Goal: Information Seeking & Learning: Find specific fact

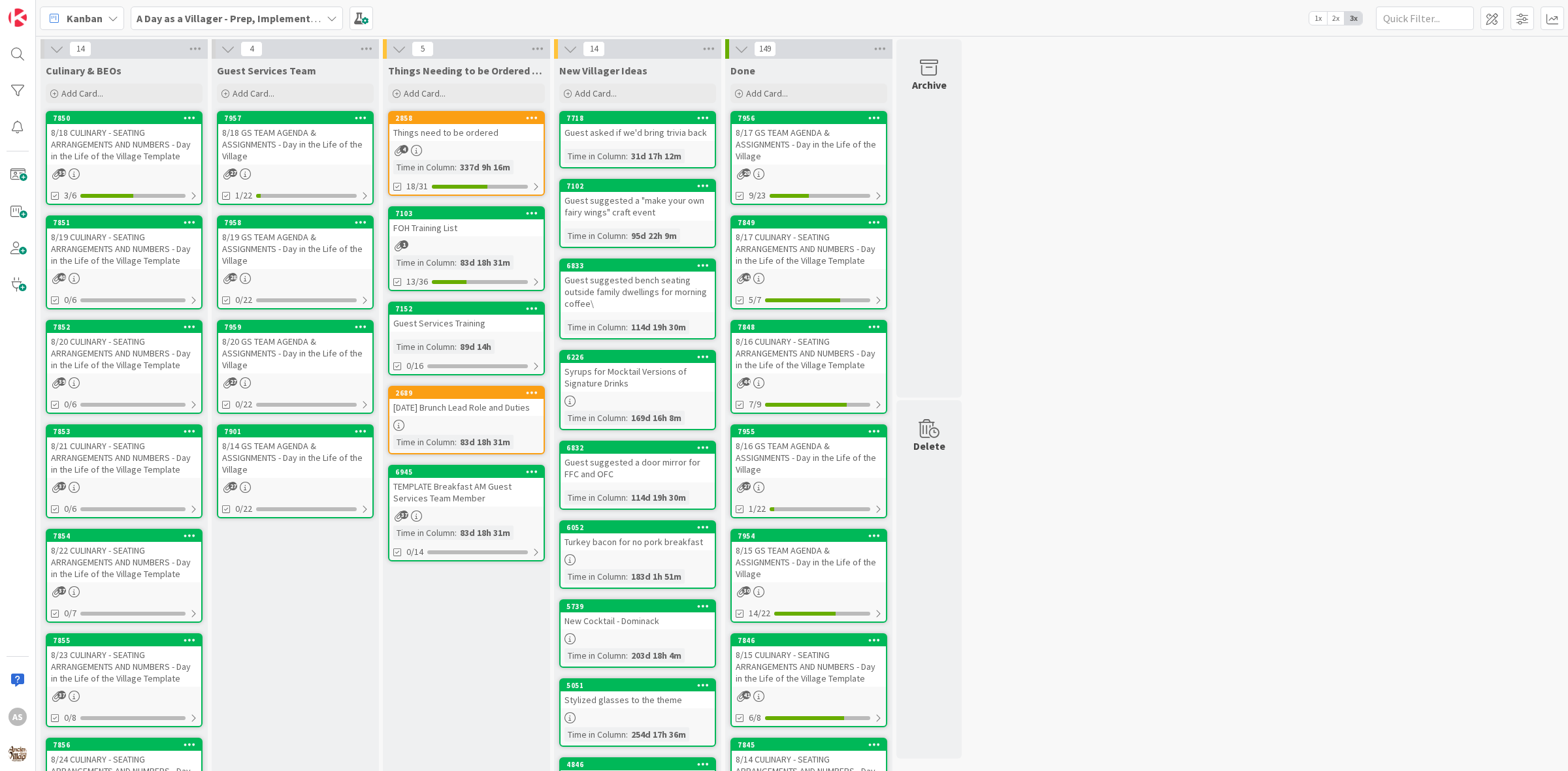
click at [299, 262] on div "8/19 GS TEAM AGENDA & ASSIGNMENTS - Day in the Life of the Village" at bounding box center [295, 248] width 155 height 41
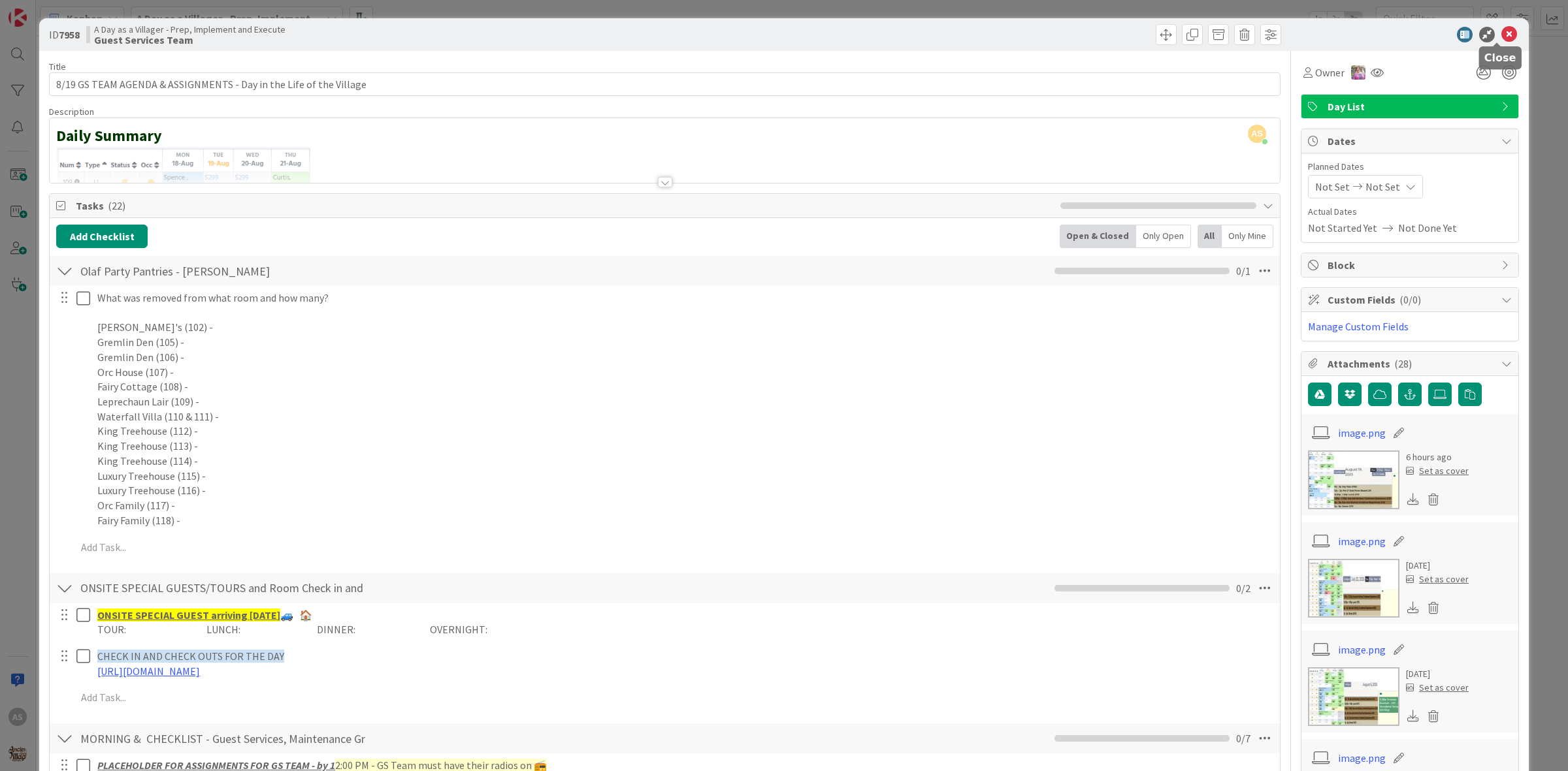
click at [1501, 40] on icon at bounding box center [1509, 34] width 16 height 16
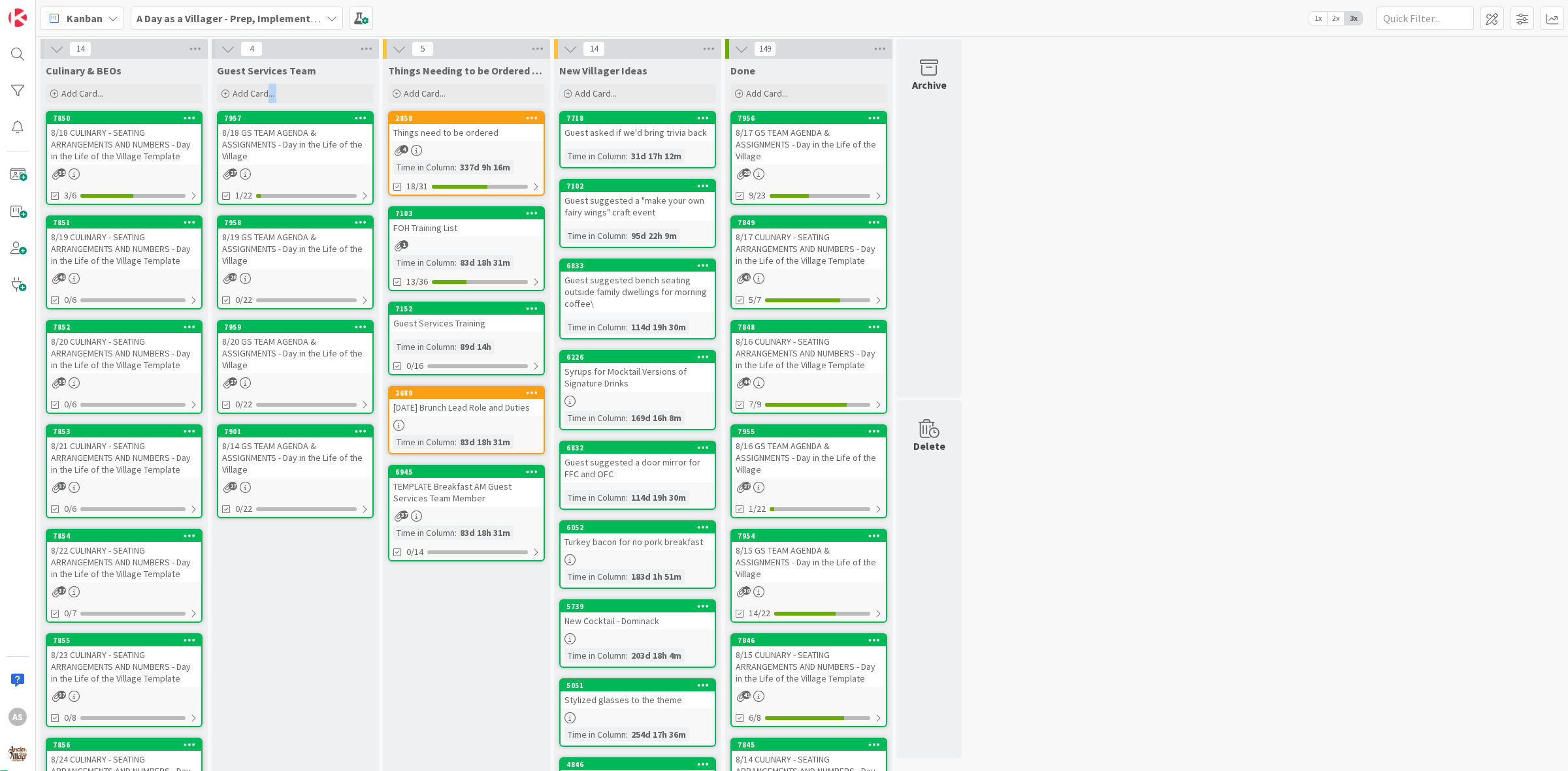
drag, startPoint x: 266, startPoint y: 105, endPoint x: 276, endPoint y: 113, distance: 12.8
click at [276, 116] on div "Guest Services Team Add Card... 7957 8/18 GS TEAM AGENDA & ASSIGNMENTS - Day in…" at bounding box center [294, 622] width 167 height 1128
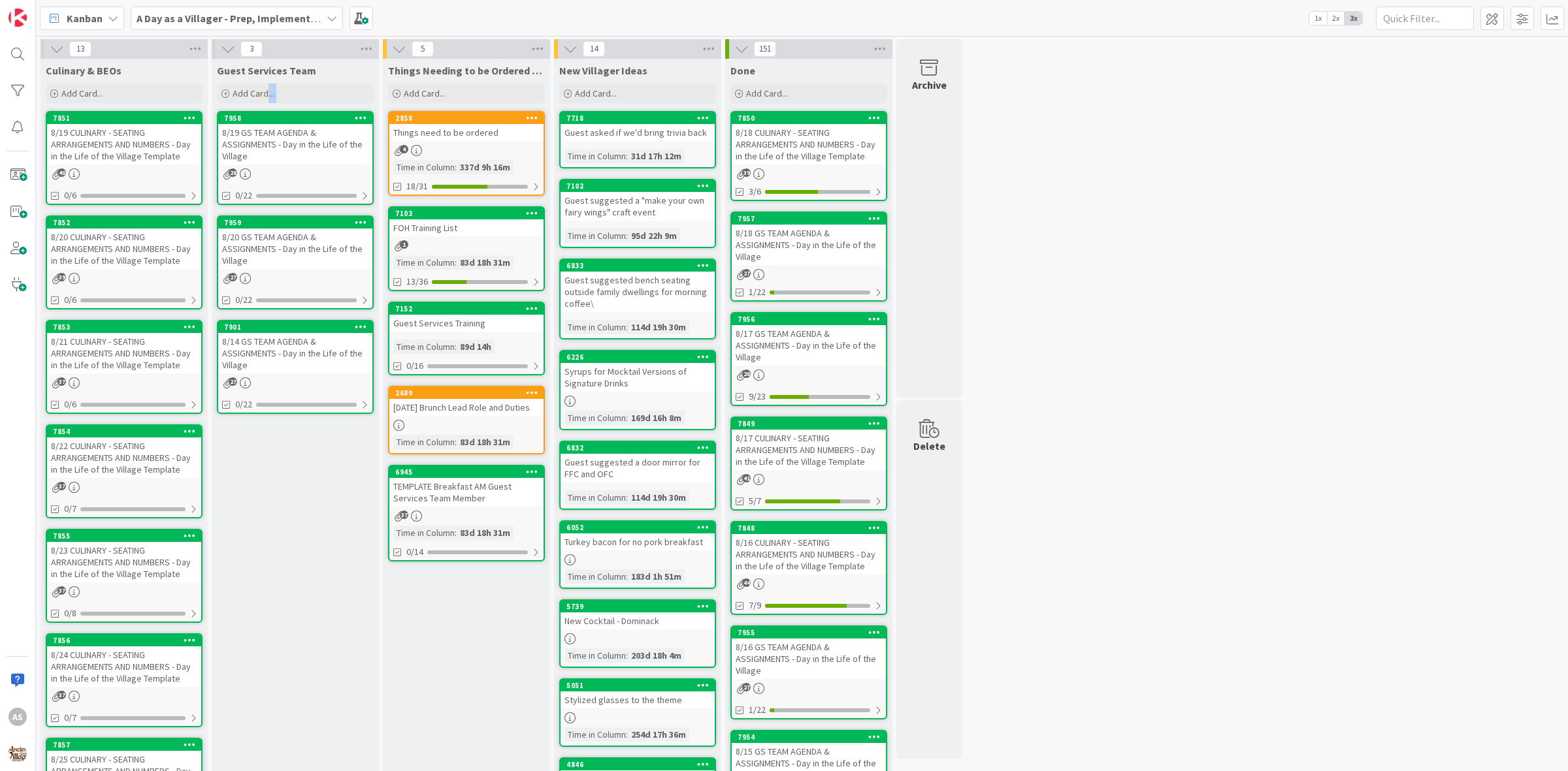
click at [79, 141] on div "8/19 CULINARY - SEATING ARRANGEMENTS AND NUMBERS - Day in the Life of the Villa…" at bounding box center [124, 144] width 155 height 41
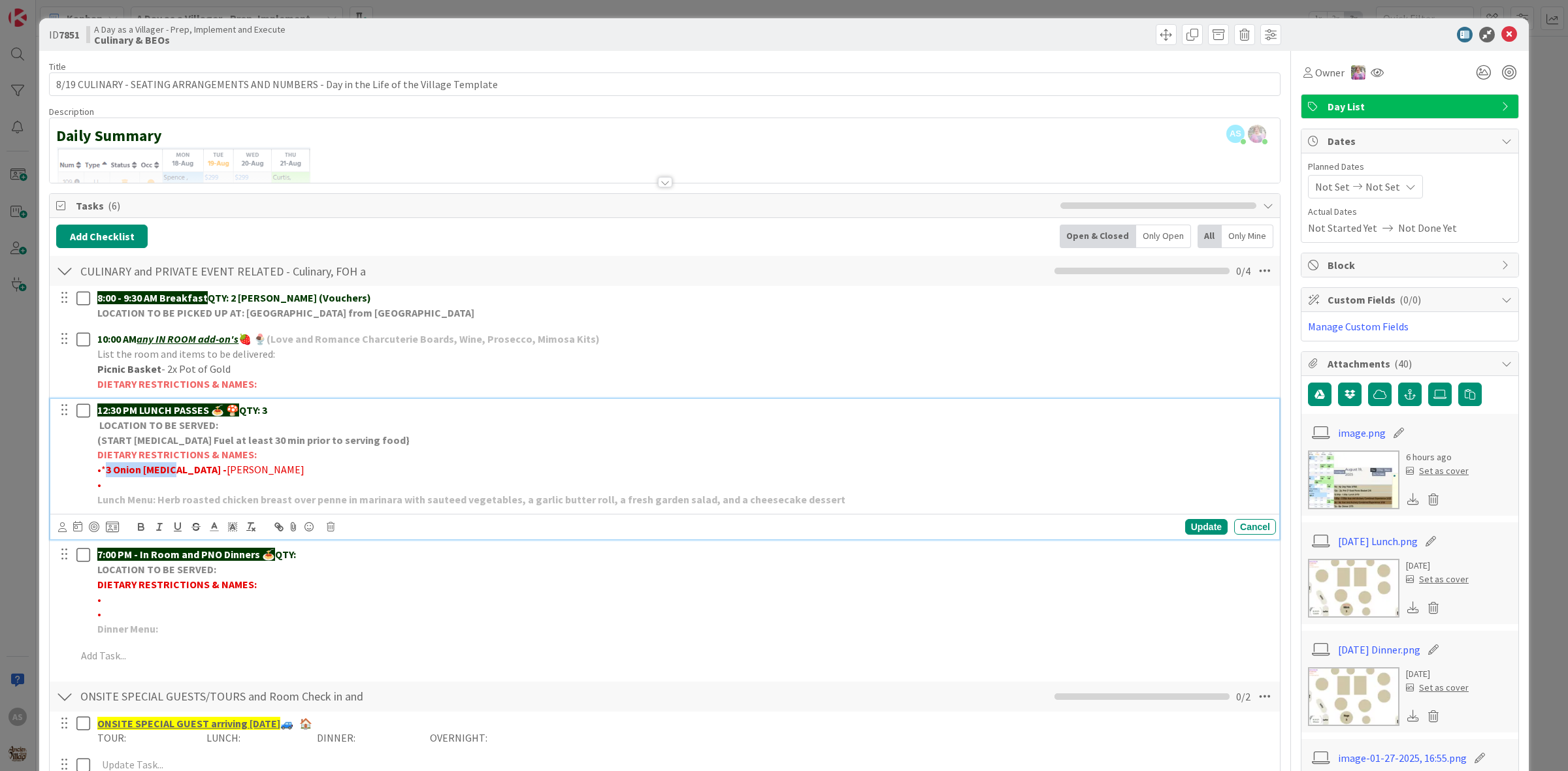
drag, startPoint x: 103, startPoint y: 470, endPoint x: 169, endPoint y: 478, distance: 66.5
click at [169, 477] on p "•* 3 Onion [MEDICAL_DATA] - [PERSON_NAME]" at bounding box center [684, 470] width 1173 height 15
click at [1496, 43] on div "ID 7851 A Day as a Villager - Prep, Implement and Execute Culinary & BEOs" at bounding box center [784, 34] width 1490 height 33
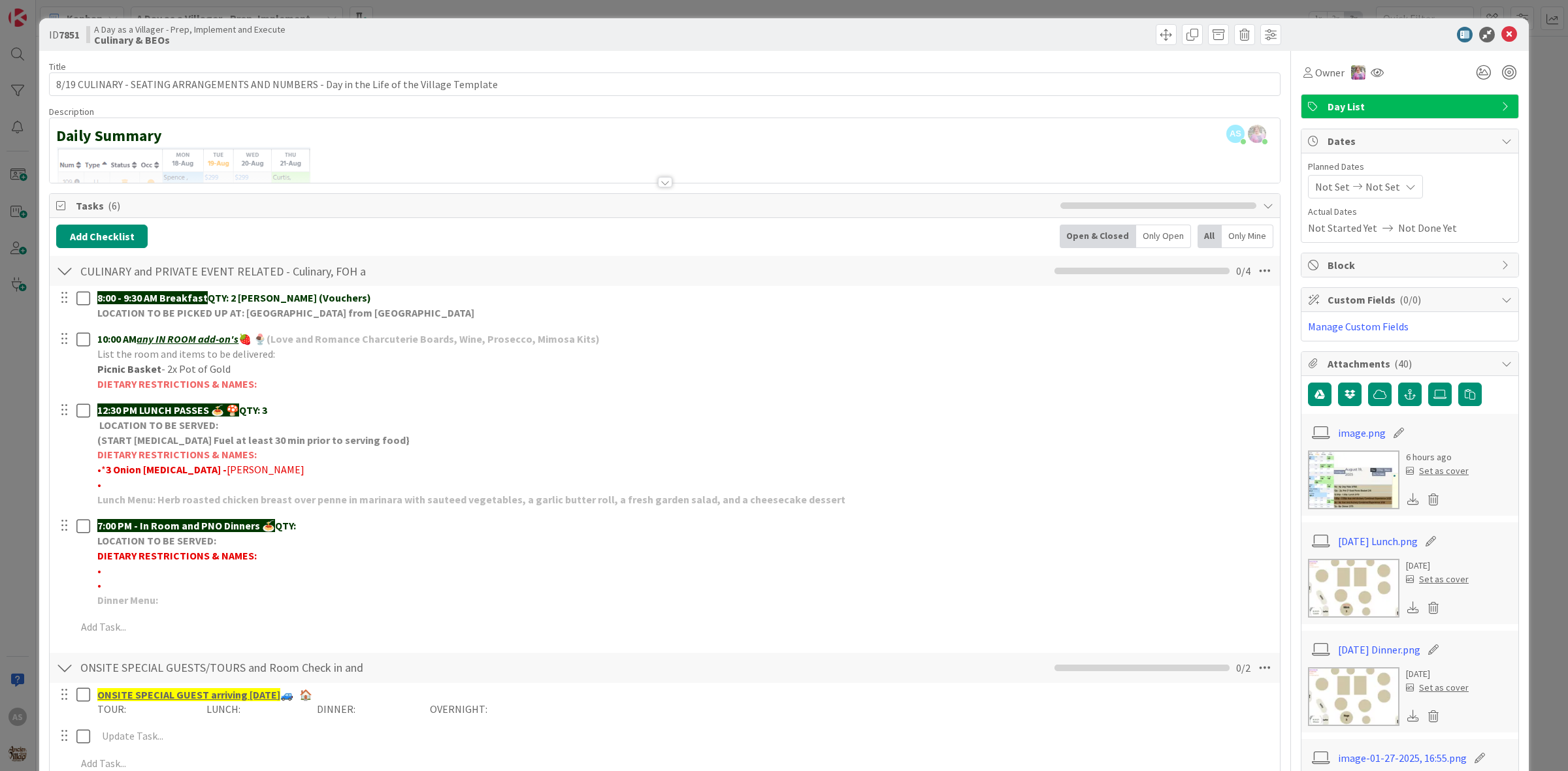
click at [1496, 42] on div "ID 7851 A Day as a Villager - Prep, Implement and Execute Culinary & BEOs" at bounding box center [784, 34] width 1490 height 33
click at [1501, 40] on icon at bounding box center [1509, 34] width 16 height 16
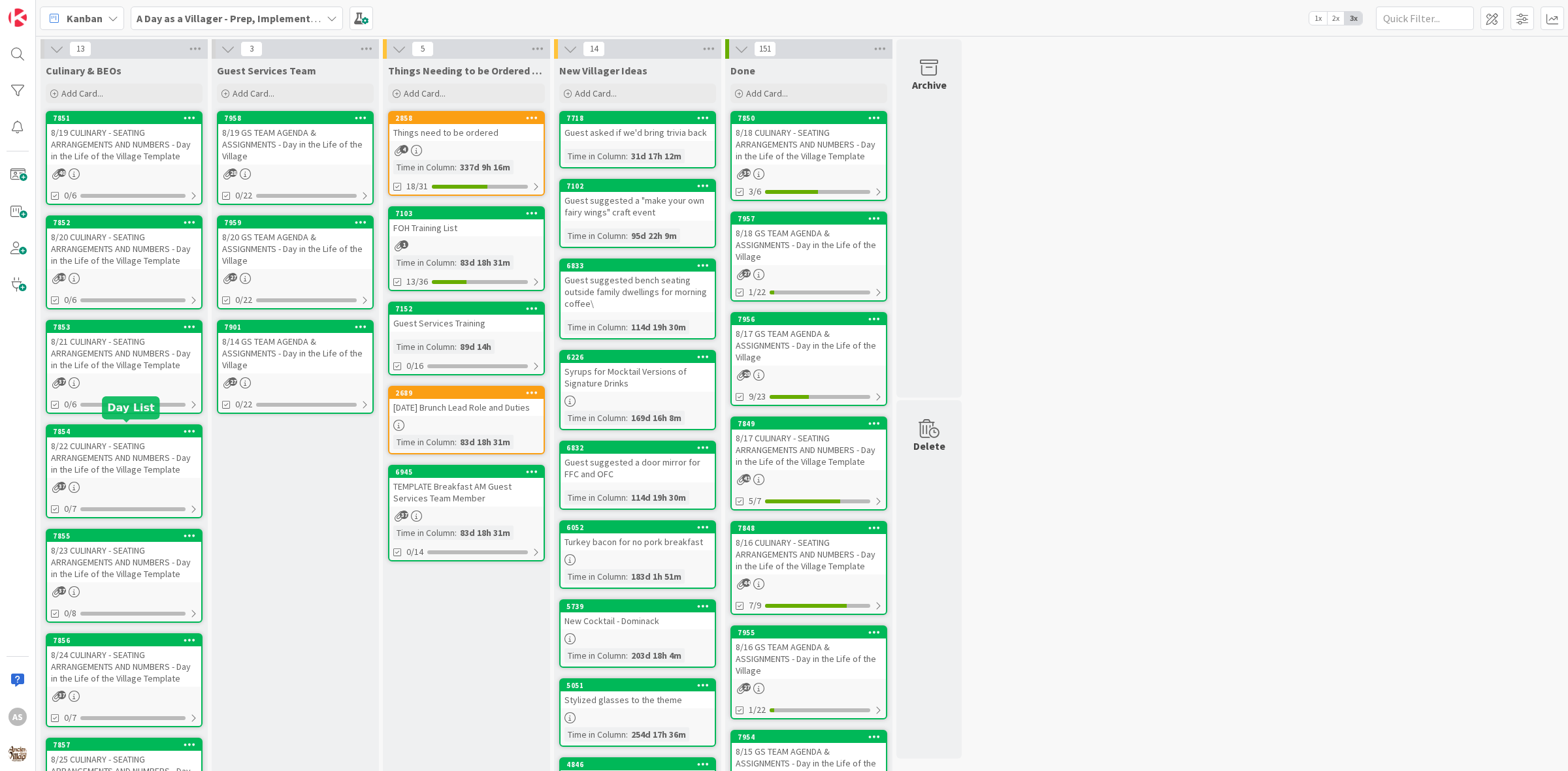
click at [123, 441] on div "8/22 CULINARY - SEATING ARRANGEMENTS AND NUMBERS - Day in the Life of the Villa…" at bounding box center [124, 457] width 155 height 41
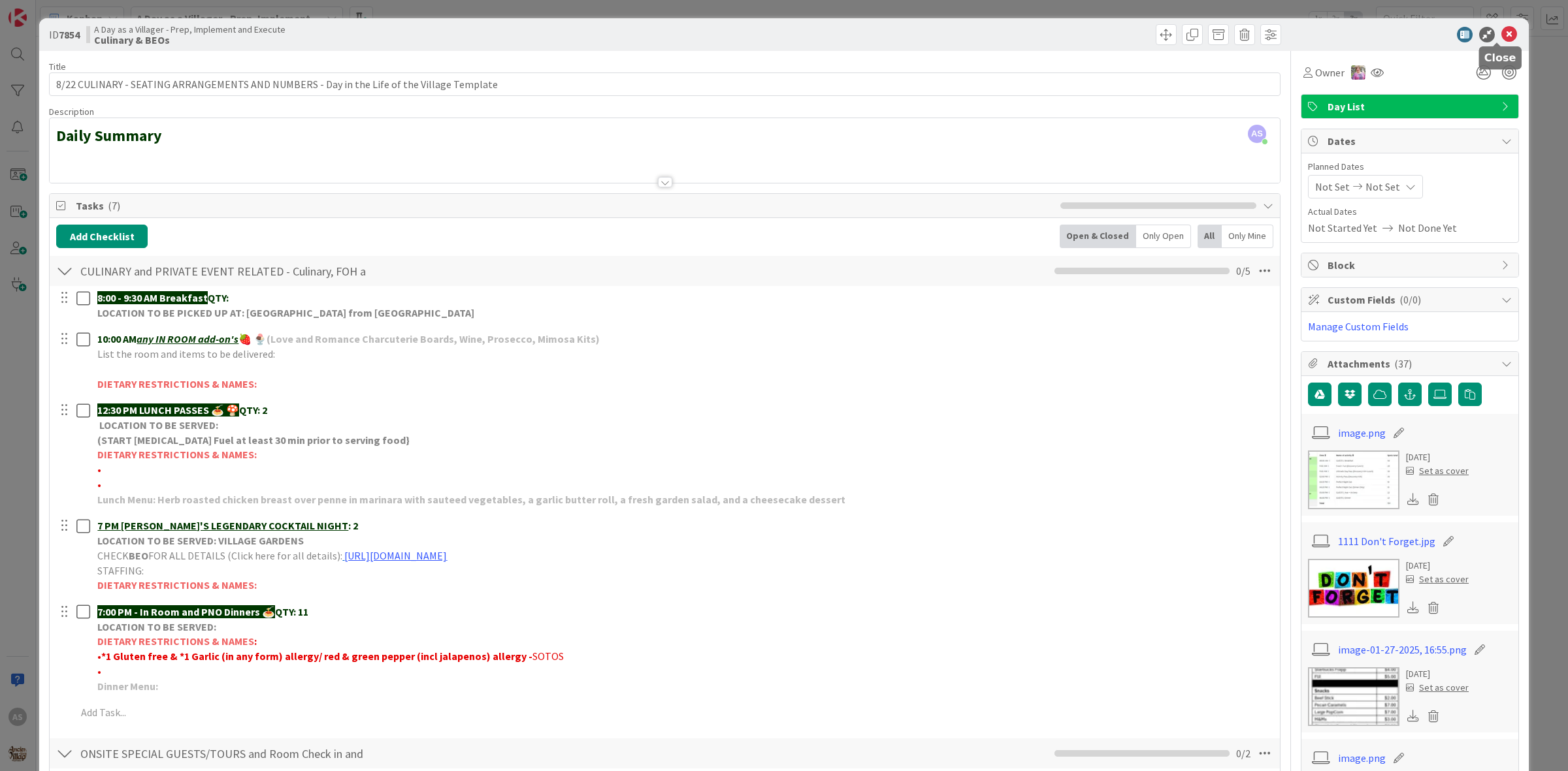
click at [1501, 38] on icon at bounding box center [1509, 34] width 16 height 16
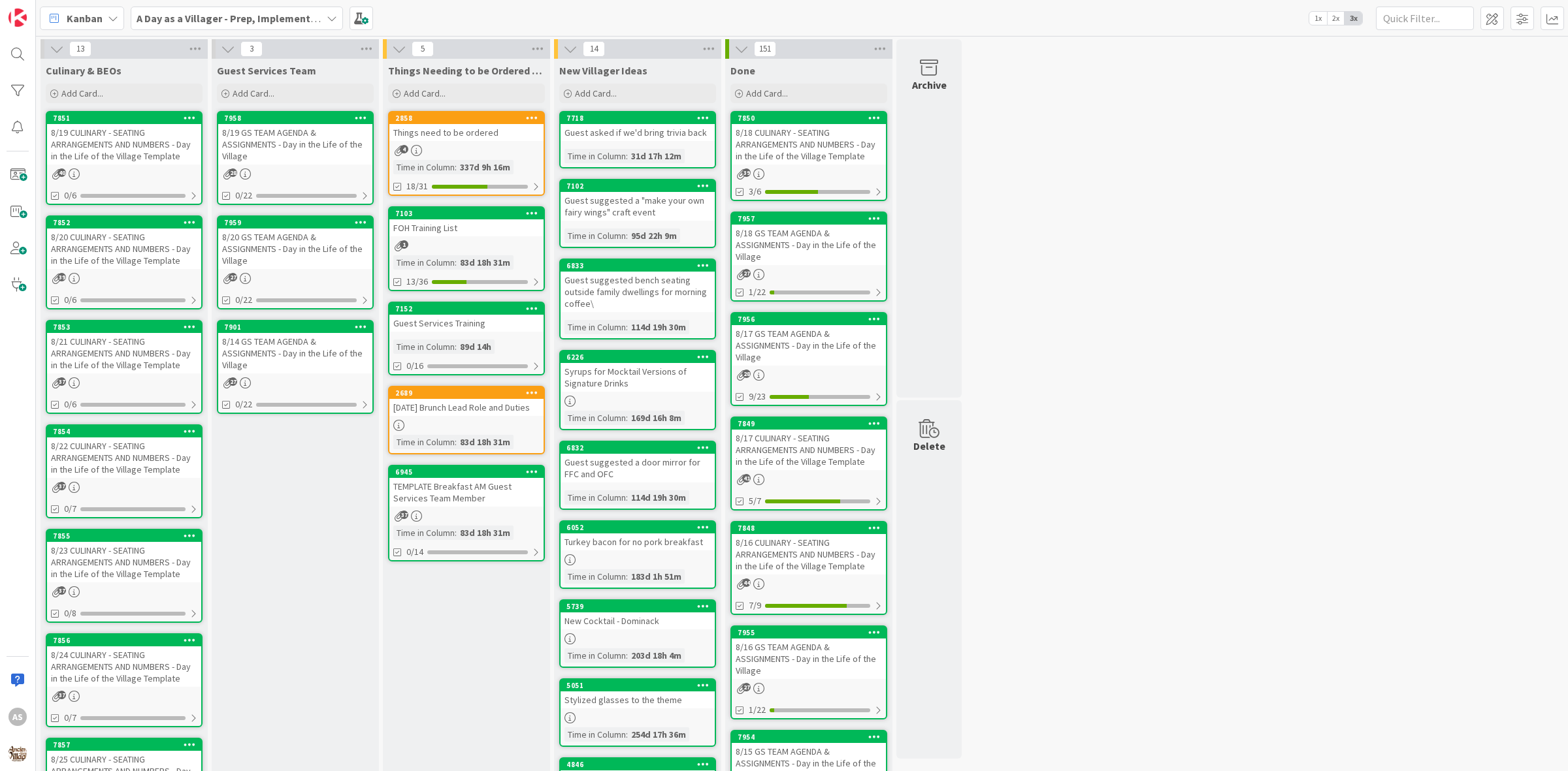
click at [74, 341] on div "8/21 CULINARY - SEATING ARRANGEMENTS AND NUMBERS - Day in the Life of the Villa…" at bounding box center [124, 353] width 155 height 41
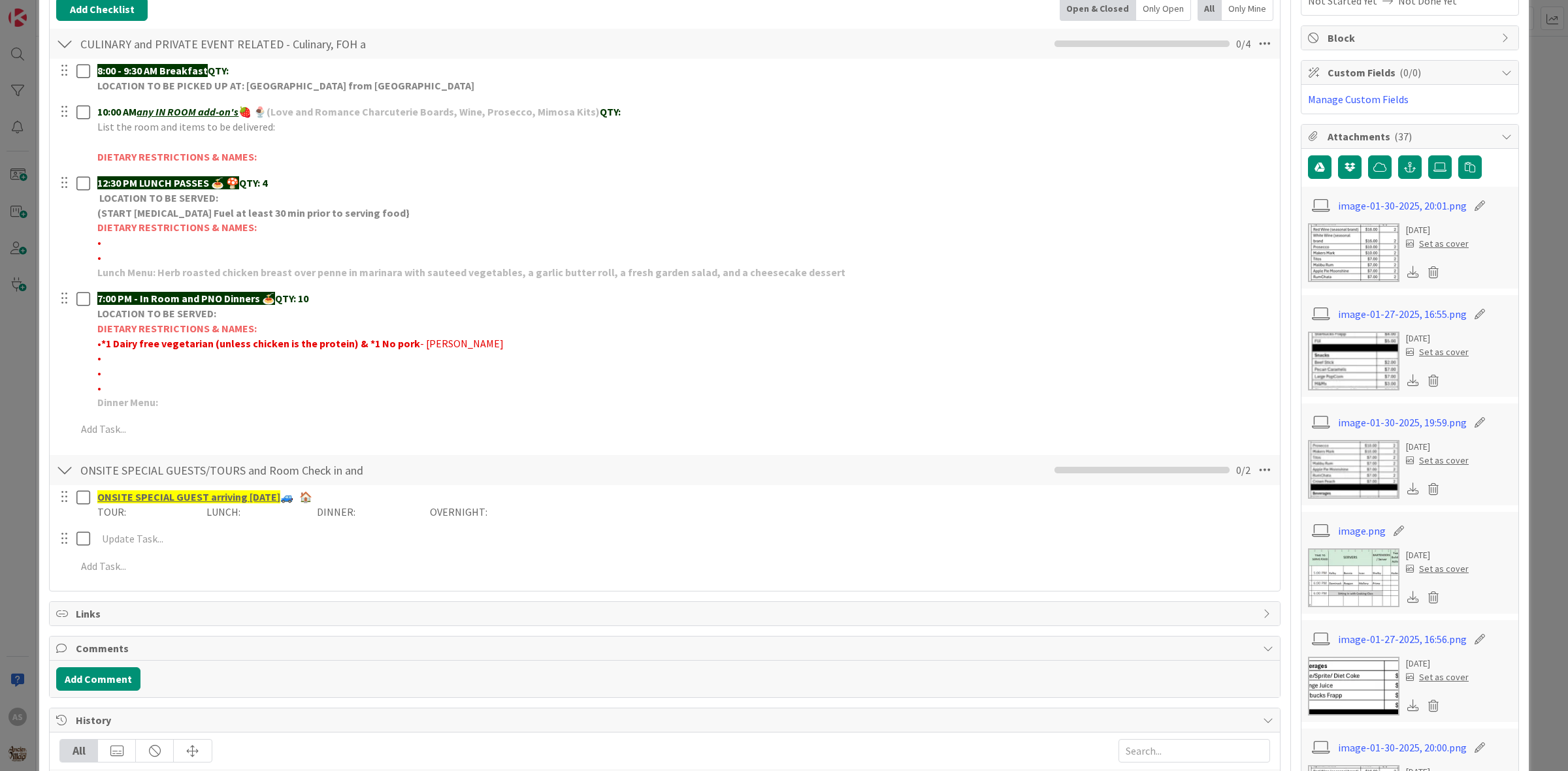
scroll to position [245, 0]
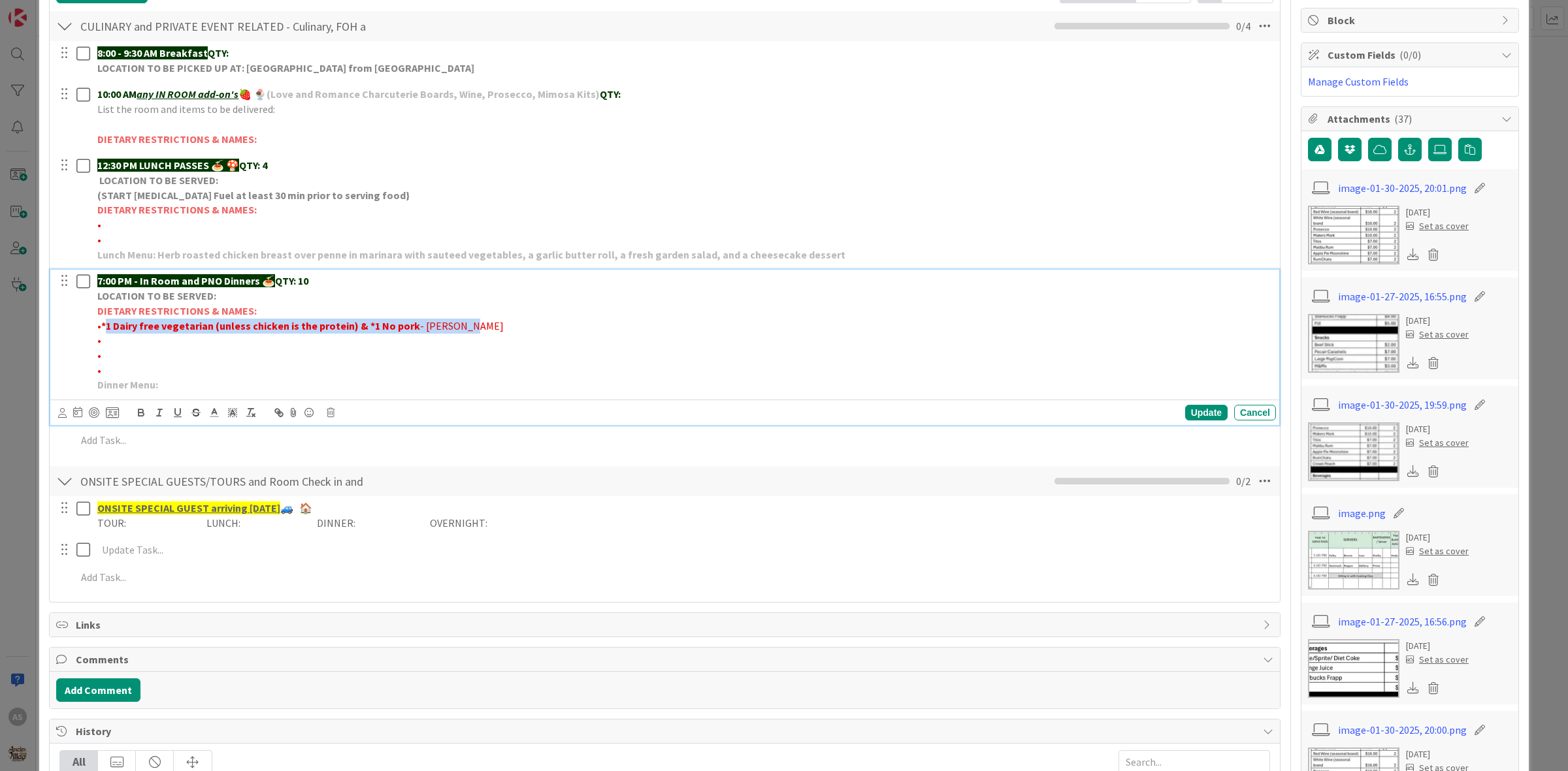
drag, startPoint x: 468, startPoint y: 328, endPoint x: 118, endPoint y: 328, distance: 350.0
click at [107, 328] on p "• *1 Dairy free vegetarian (unless chicken is the protein) & *1 No pork - LL [P…" at bounding box center [684, 326] width 1173 height 15
copy p "1 Dairy free vegetarian (unless chicken is the protein) & *1 No pork - LL [PERS…"
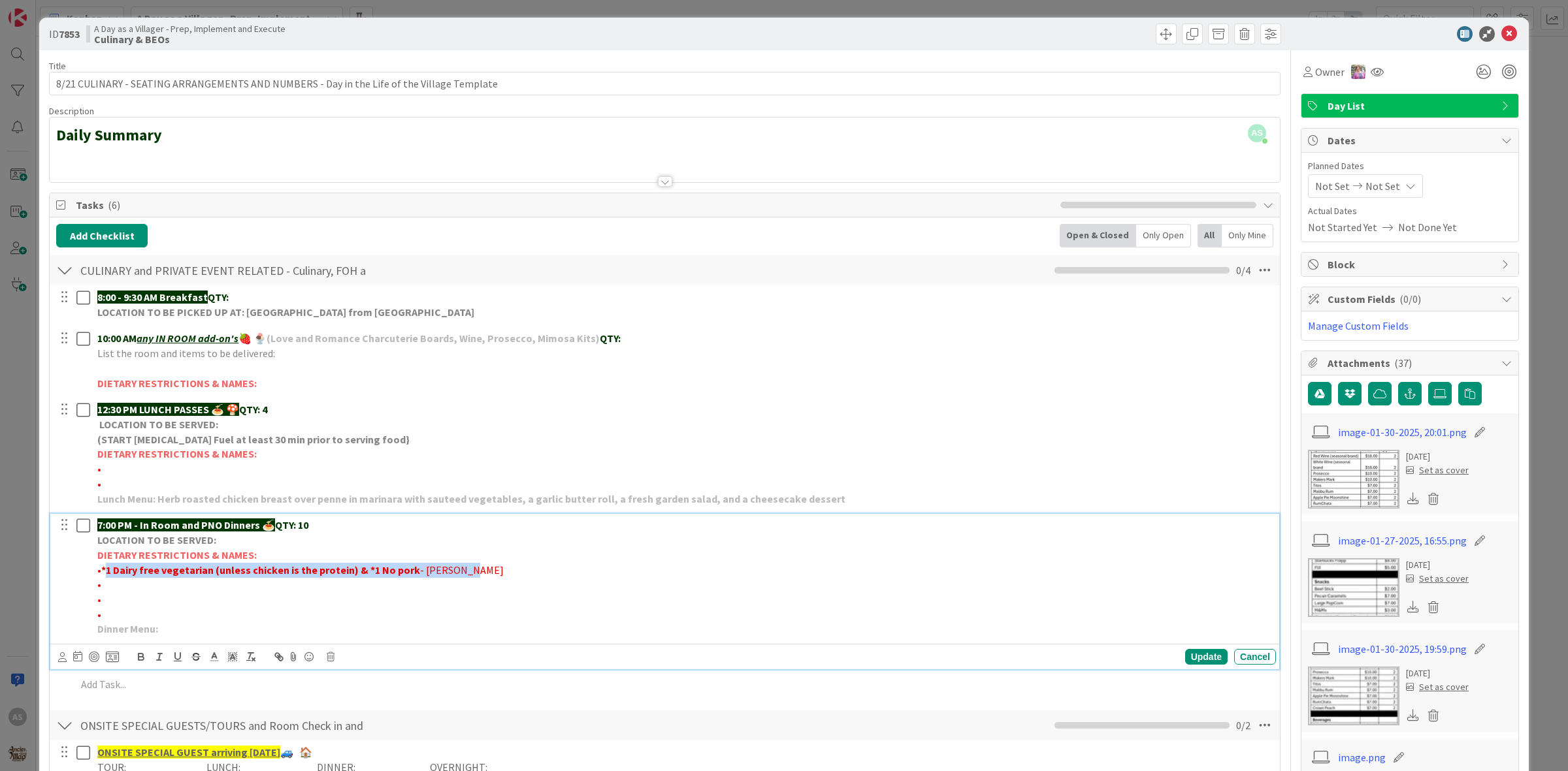
scroll to position [0, 0]
click at [1501, 35] on icon at bounding box center [1509, 34] width 16 height 16
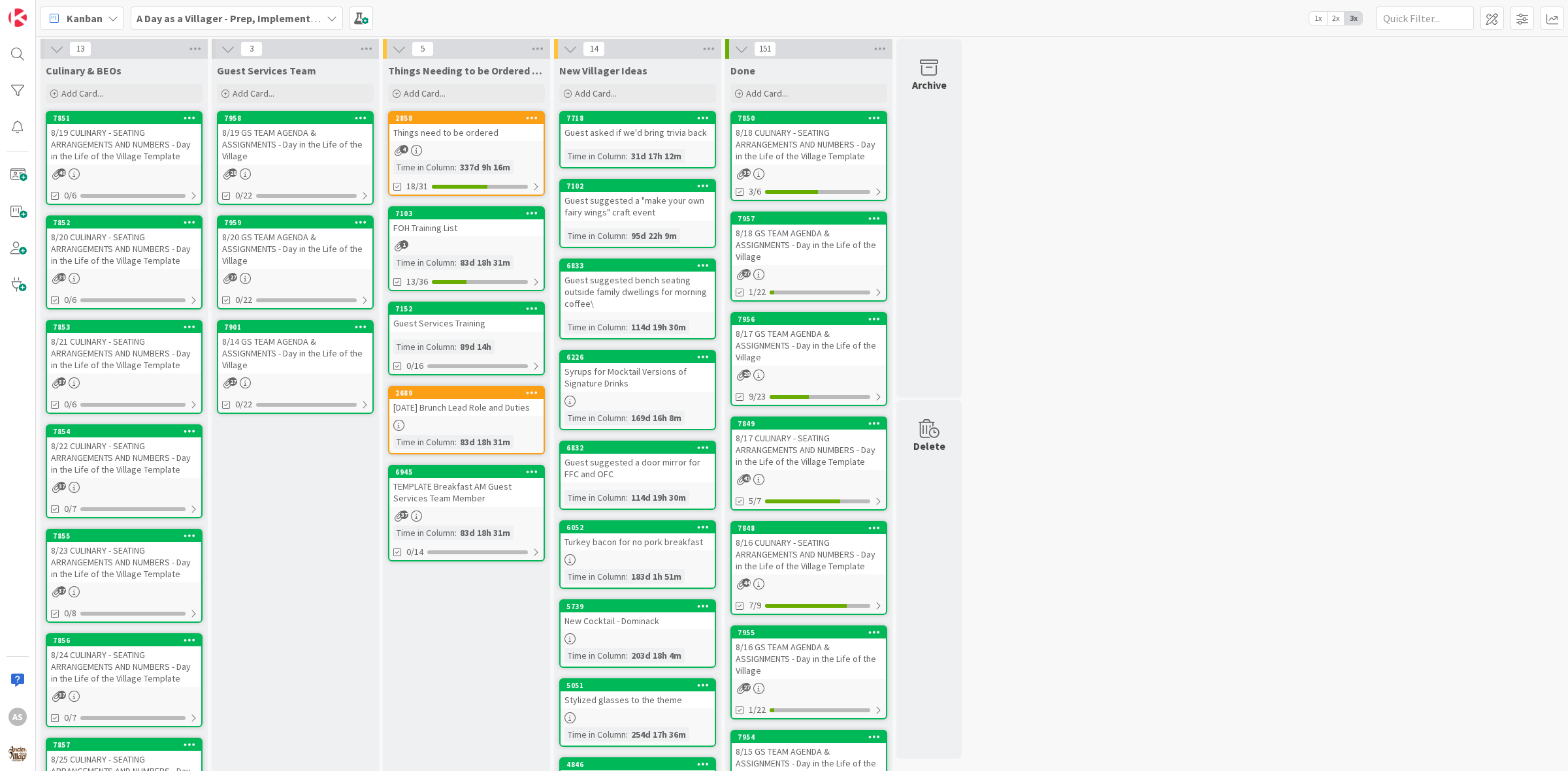
click at [160, 156] on div "8/19 CULINARY - SEATING ARRANGEMENTS AND NUMBERS - Day in the Life of the Villa…" at bounding box center [124, 144] width 155 height 41
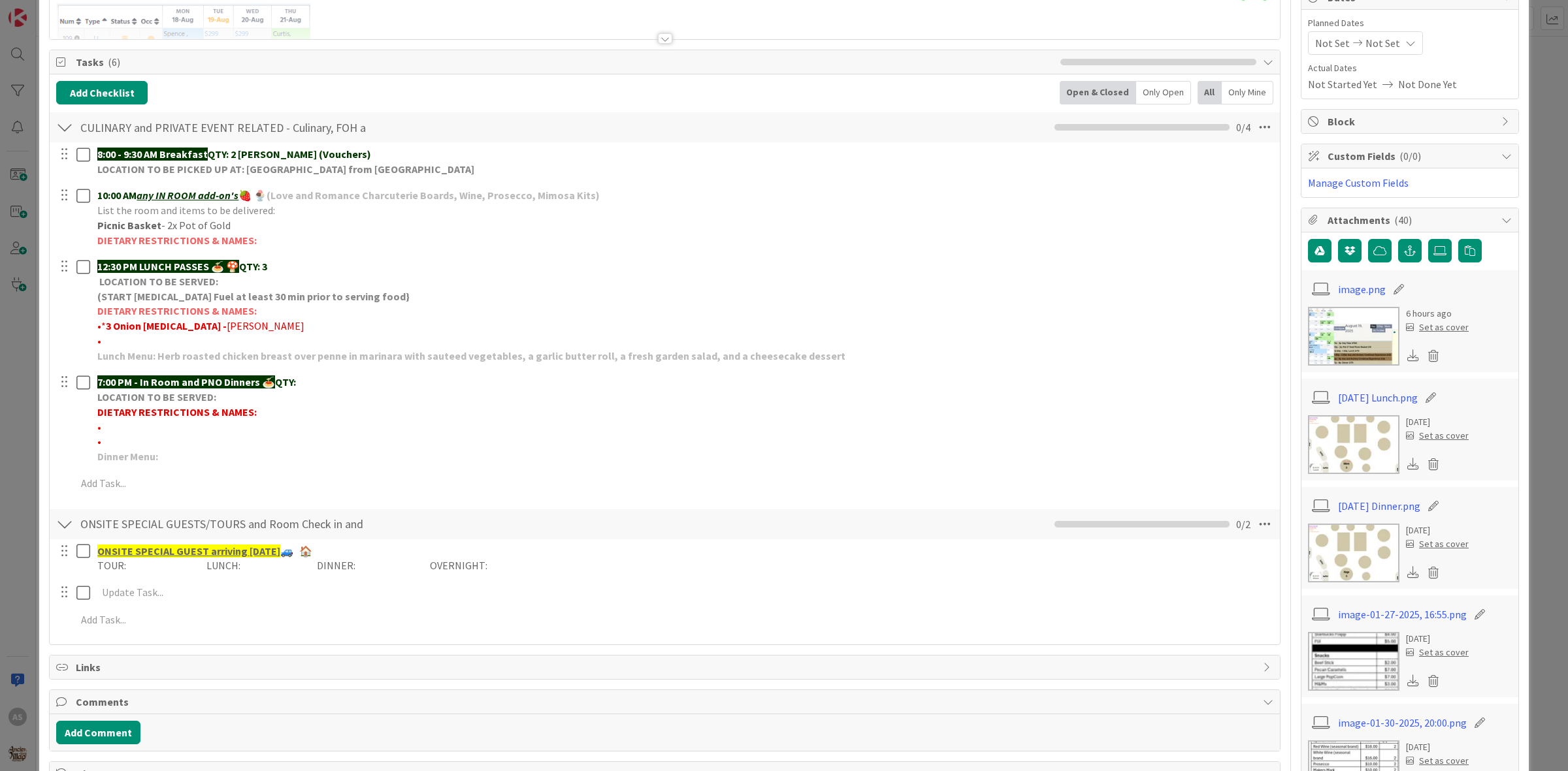
scroll to position [163, 0]
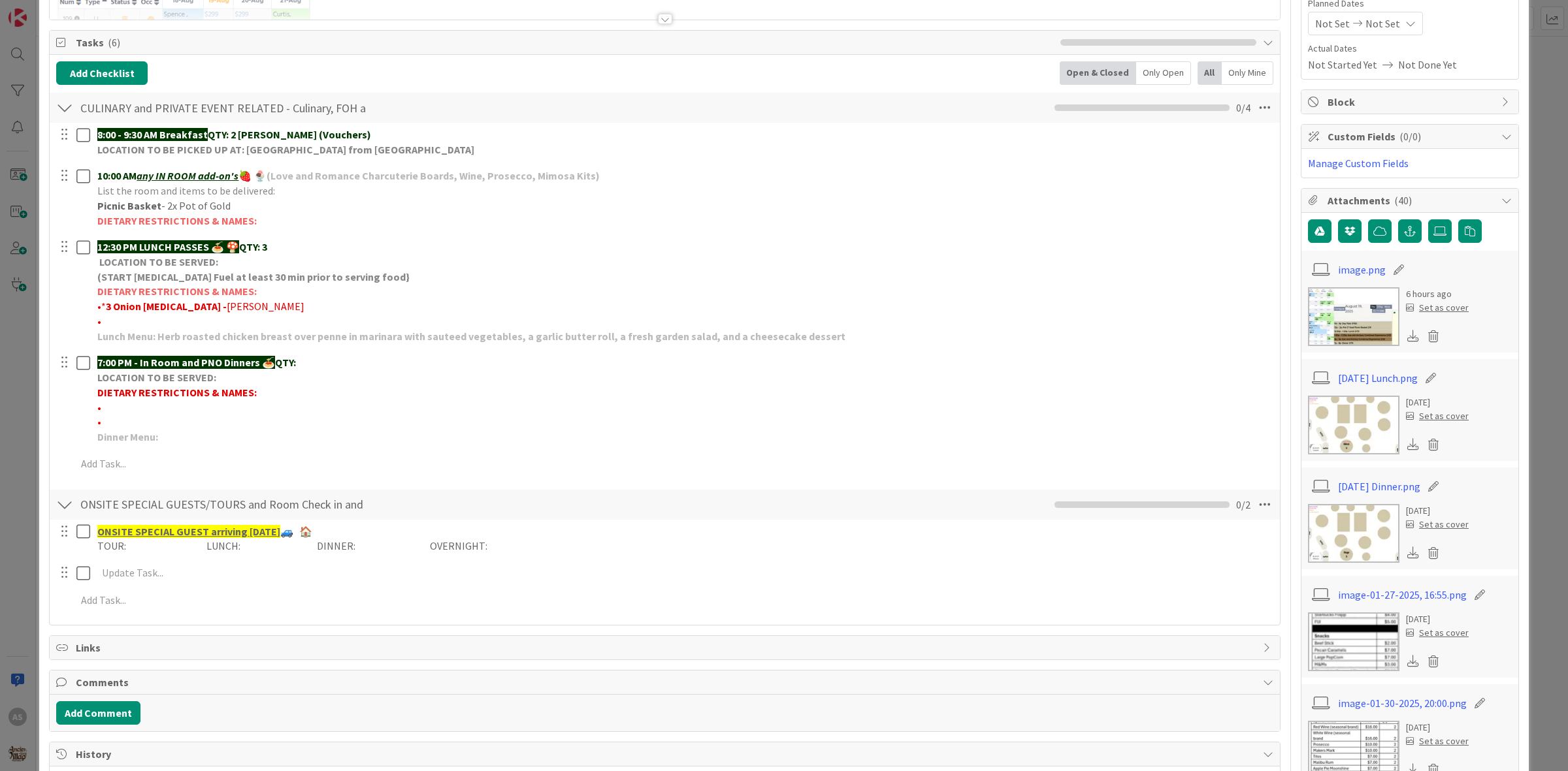
click at [1344, 536] on img at bounding box center [1353, 533] width 91 height 58
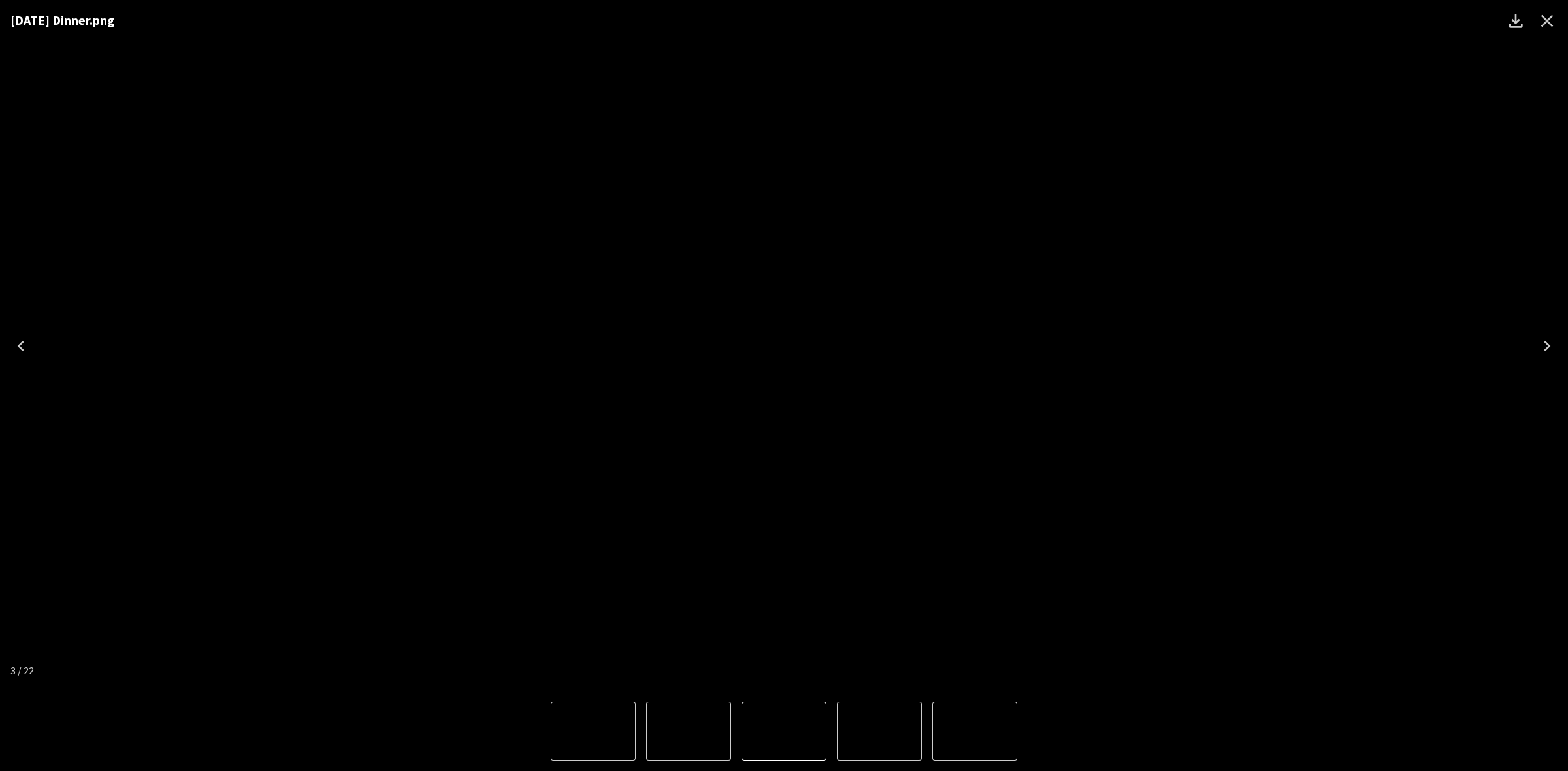
click at [1344, 536] on div "[DATE] Dinner.png" at bounding box center [784, 346] width 1568 height 692
drag, startPoint x: 1549, startPoint y: 25, endPoint x: 1541, endPoint y: 31, distance: 10.0
click at [1547, 27] on icon "Close" at bounding box center [1547, 21] width 21 height 21
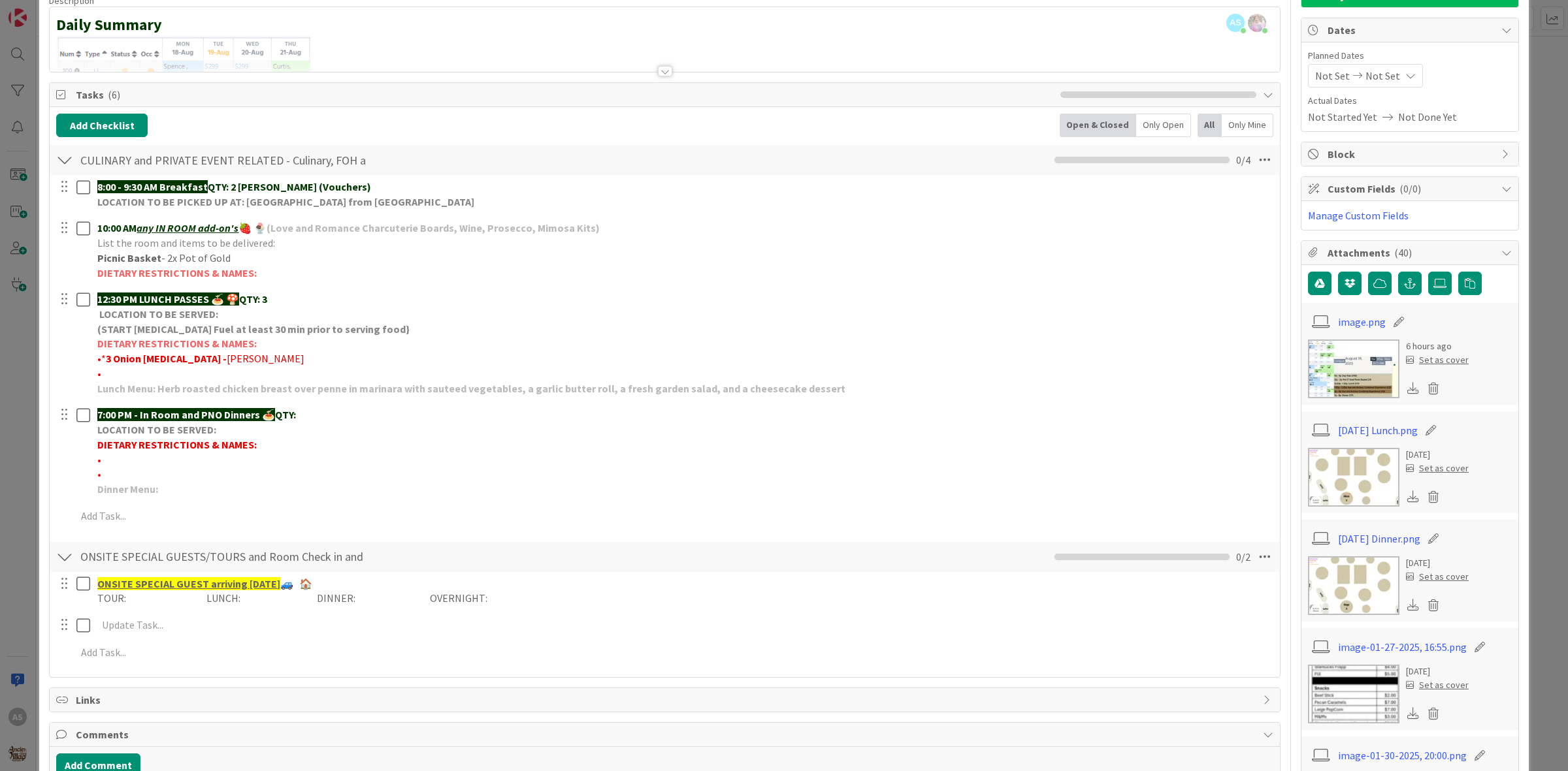
scroll to position [0, 0]
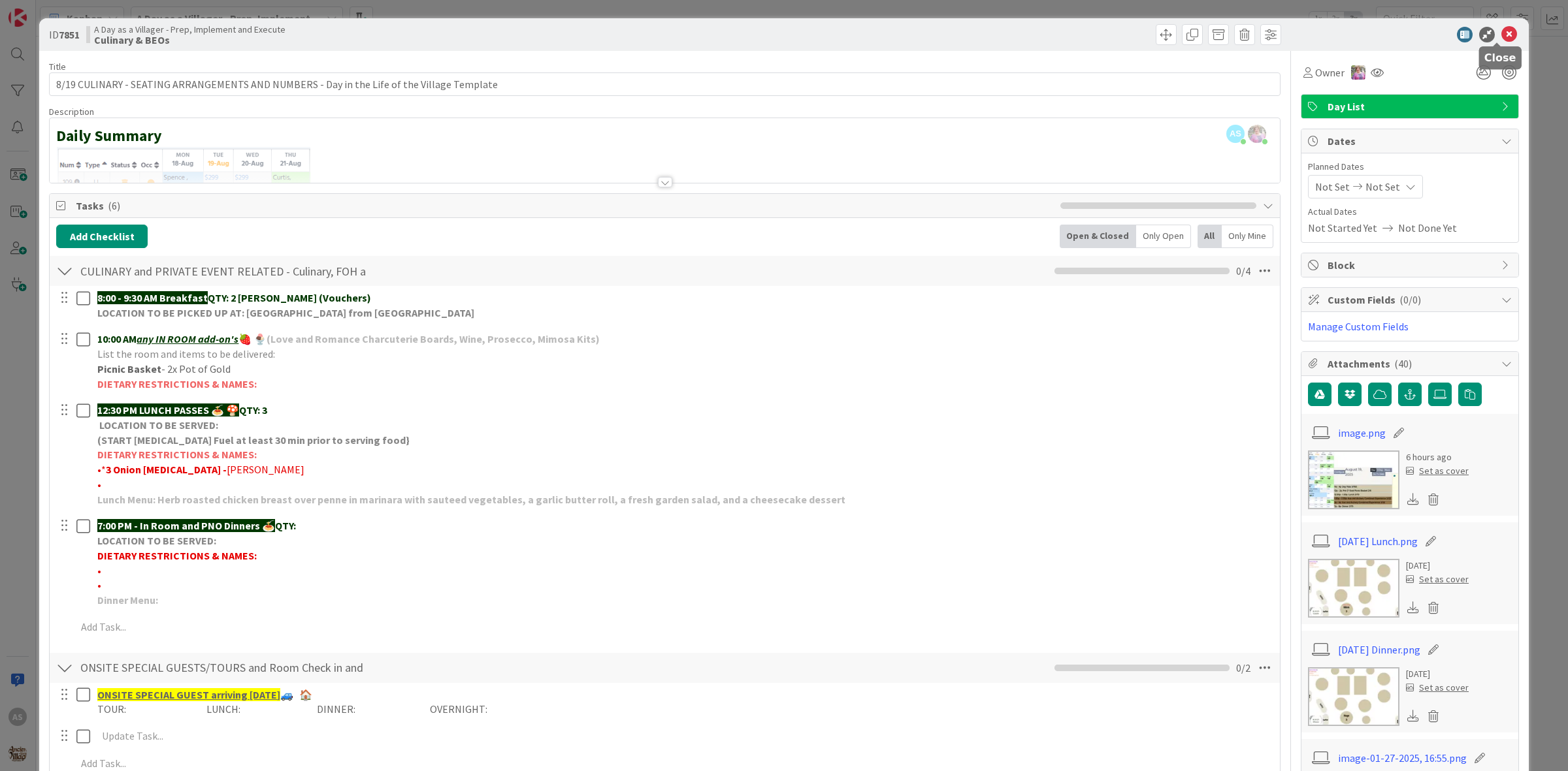
click at [1483, 25] on div "ID 7851 A Day as a Villager - Prep, Implement and Execute Culinary & BEOs" at bounding box center [784, 34] width 1490 height 33
click at [1501, 37] on icon at bounding box center [1509, 34] width 16 height 16
